Goal: Task Accomplishment & Management: Complete application form

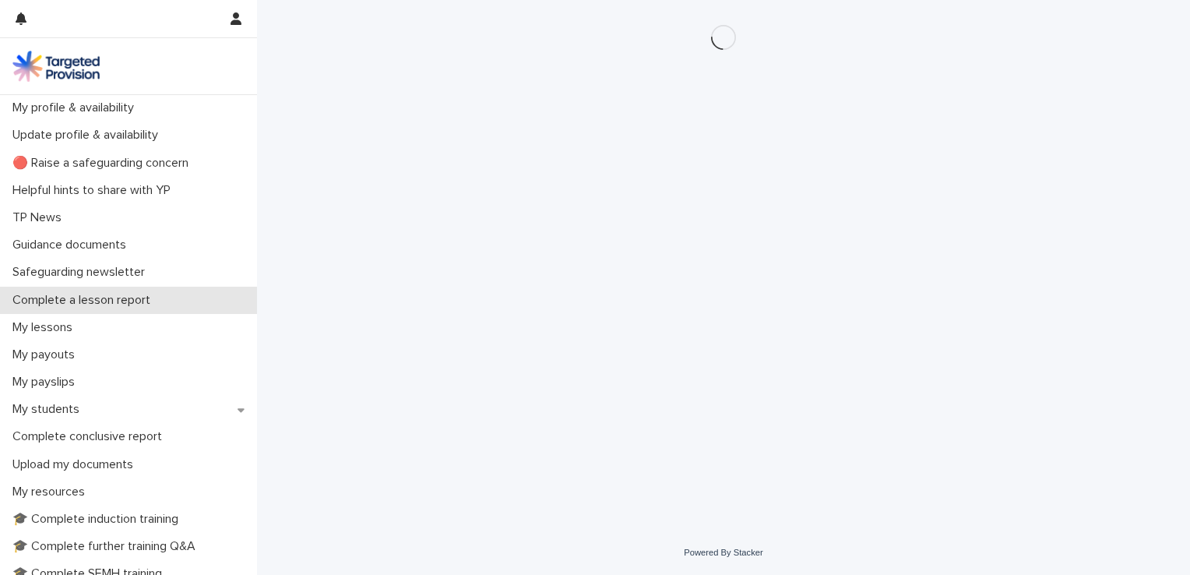
click at [95, 301] on p "Complete a lesson report" at bounding box center [84, 300] width 157 height 15
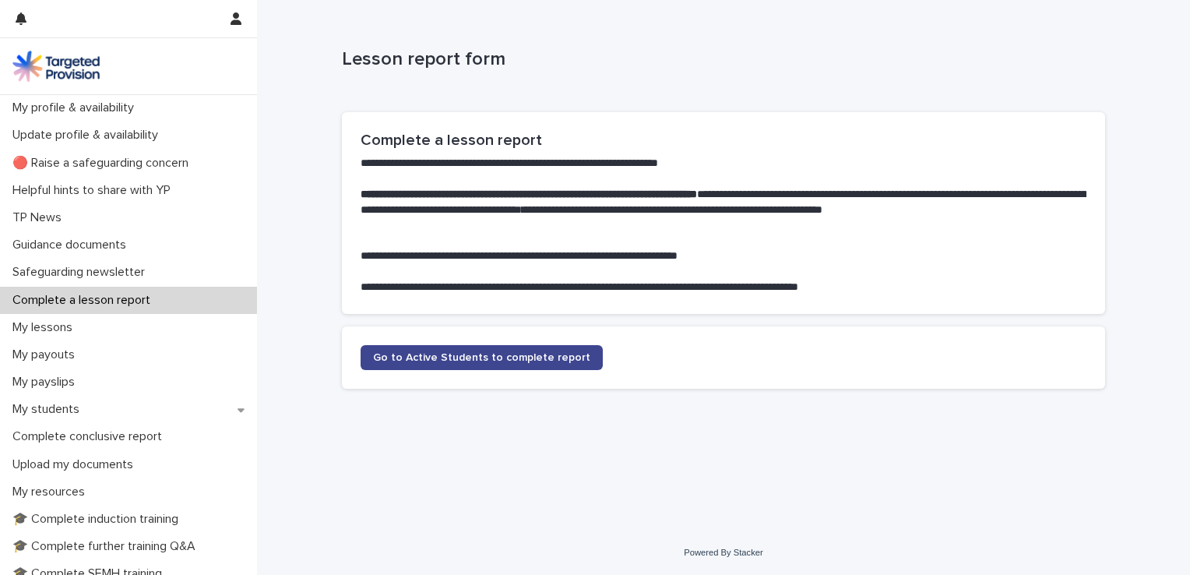
click at [429, 354] on span "Go to Active Students to complete report" at bounding box center [481, 357] width 217 height 11
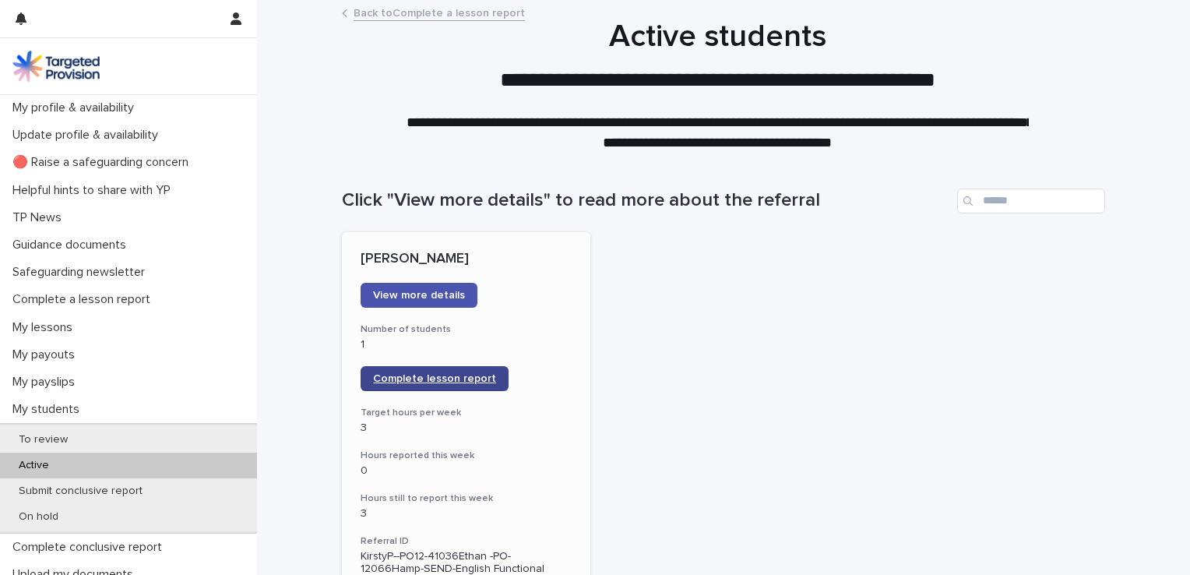
click at [411, 373] on span "Complete lesson report" at bounding box center [434, 378] width 123 height 11
click at [436, 384] on link "Complete lesson report" at bounding box center [435, 378] width 148 height 25
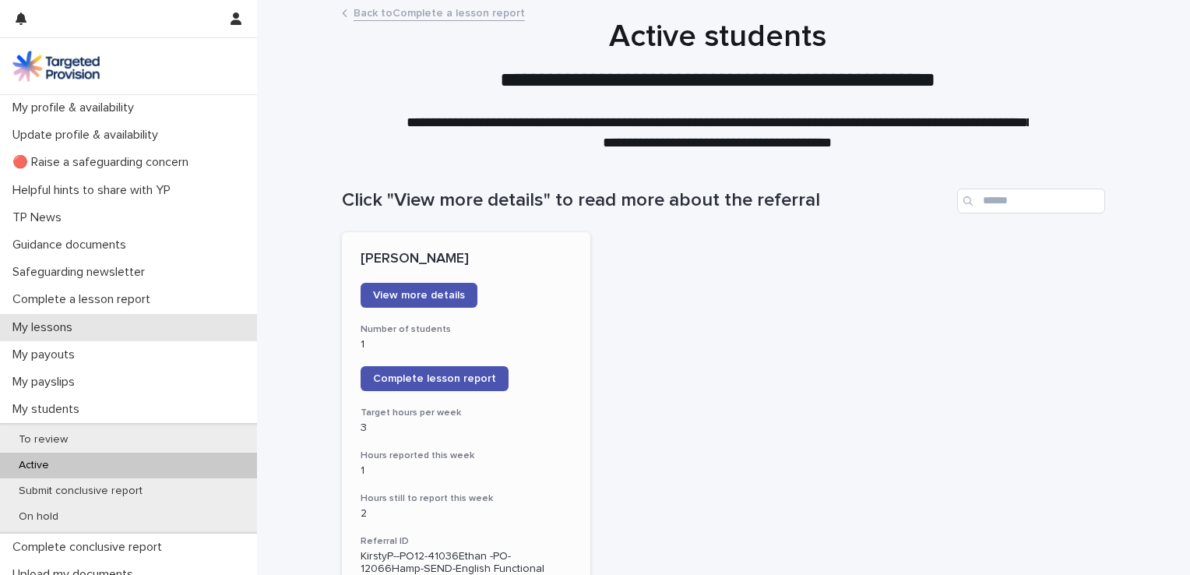
click at [55, 321] on p "My lessons" at bounding box center [45, 327] width 79 height 15
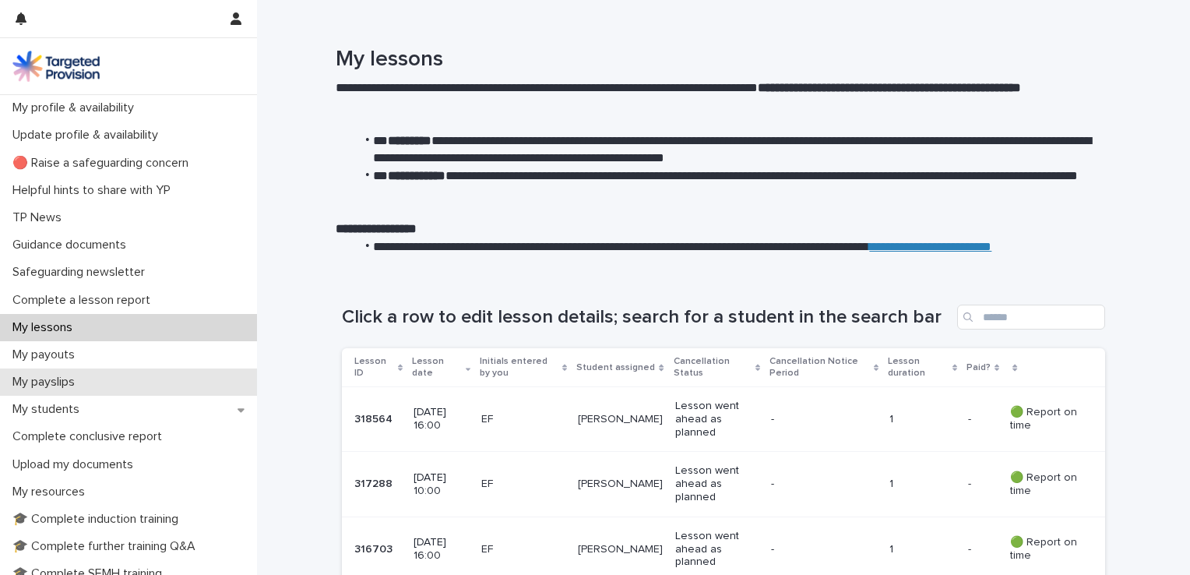
click at [43, 385] on p "My payslips" at bounding box center [46, 382] width 81 height 15
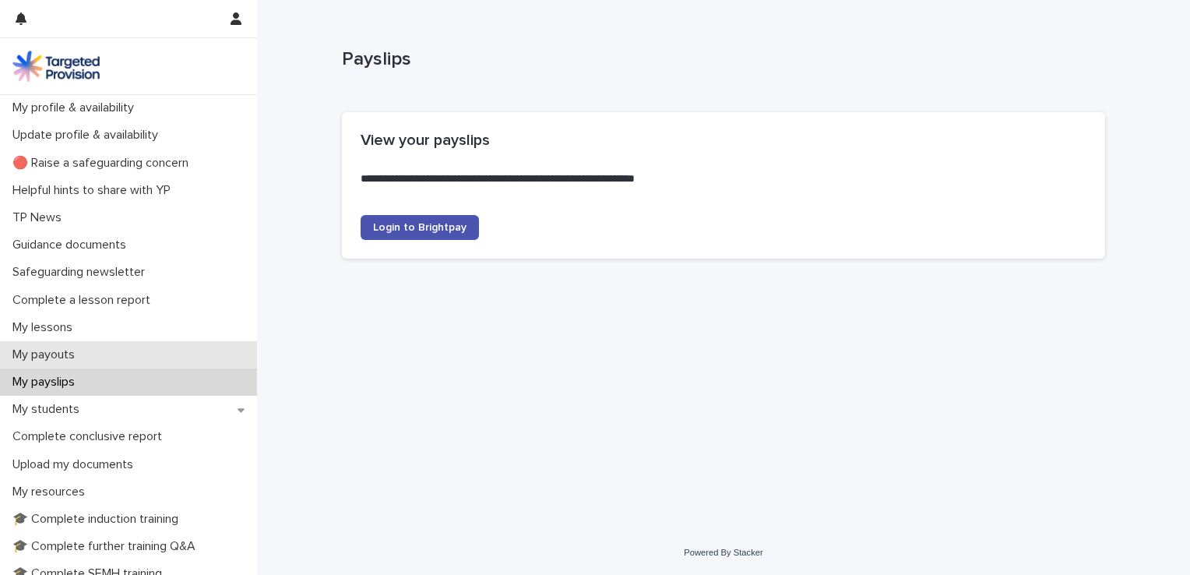
click at [59, 357] on p "My payouts" at bounding box center [46, 354] width 81 height 15
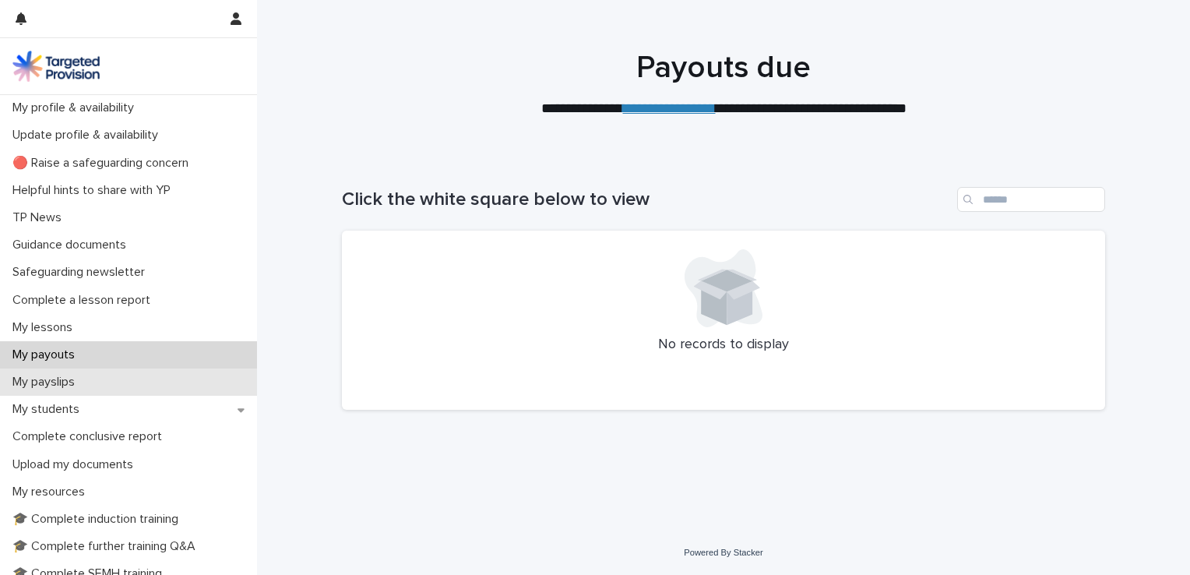
click at [58, 379] on p "My payslips" at bounding box center [46, 382] width 81 height 15
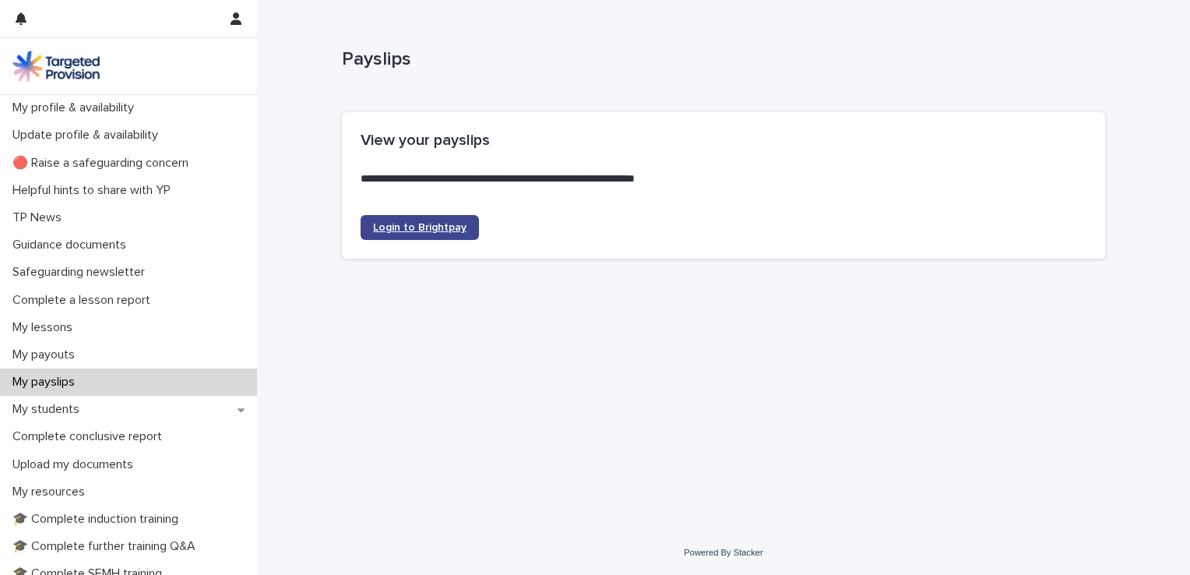
click at [430, 226] on span "Login to Brightpay" at bounding box center [419, 227] width 93 height 11
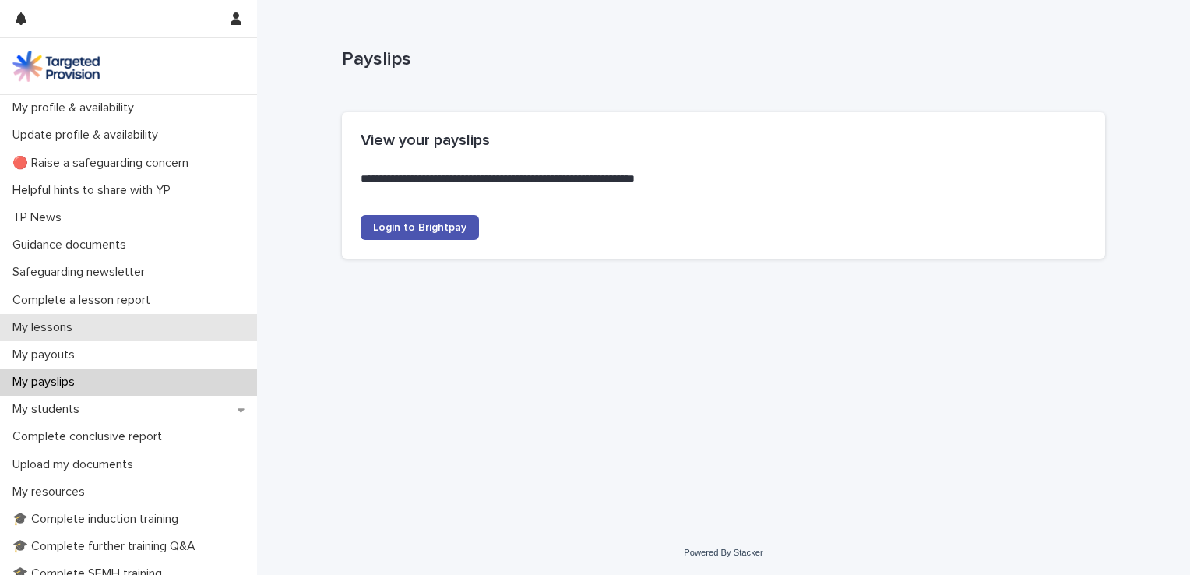
click at [62, 322] on p "My lessons" at bounding box center [45, 327] width 79 height 15
